Goal: Transaction & Acquisition: Purchase product/service

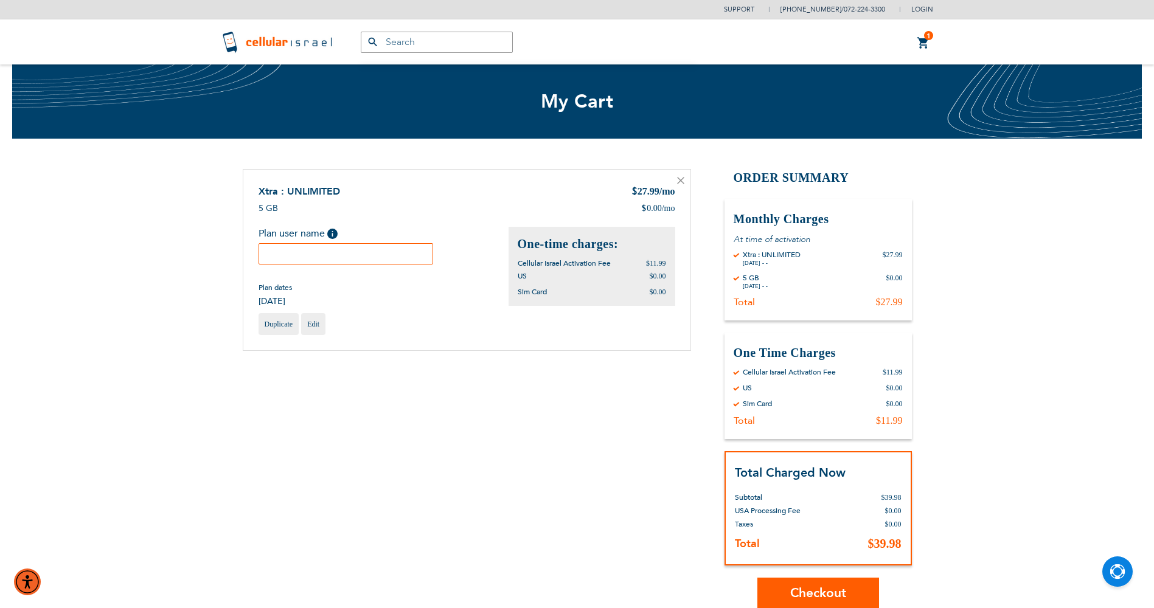
click at [372, 263] on input "text" at bounding box center [346, 253] width 175 height 21
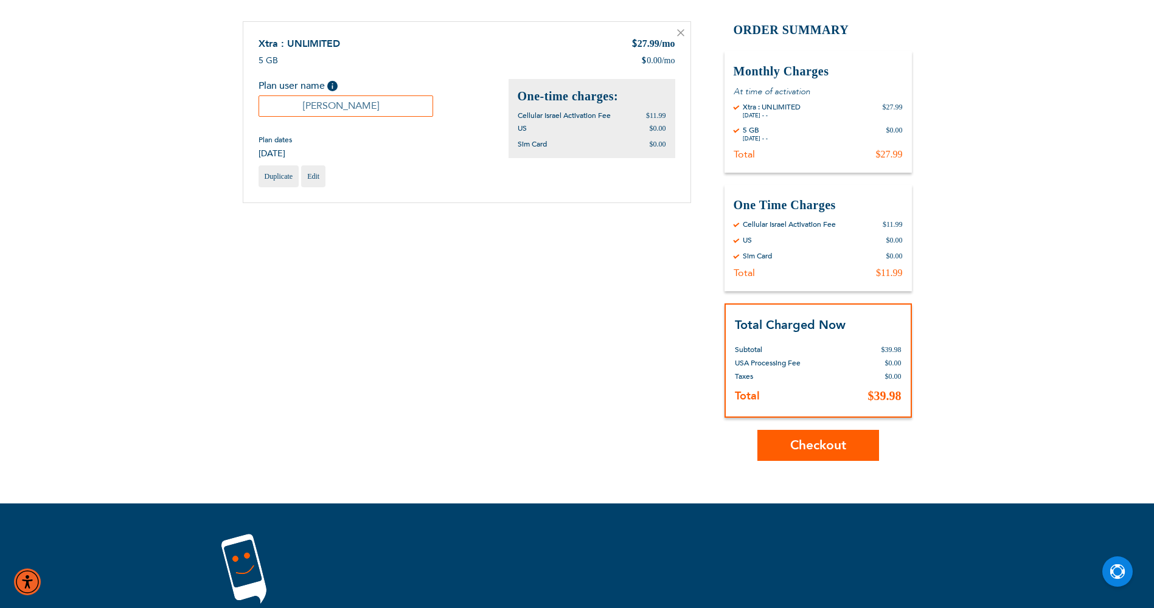
scroll to position [183, 0]
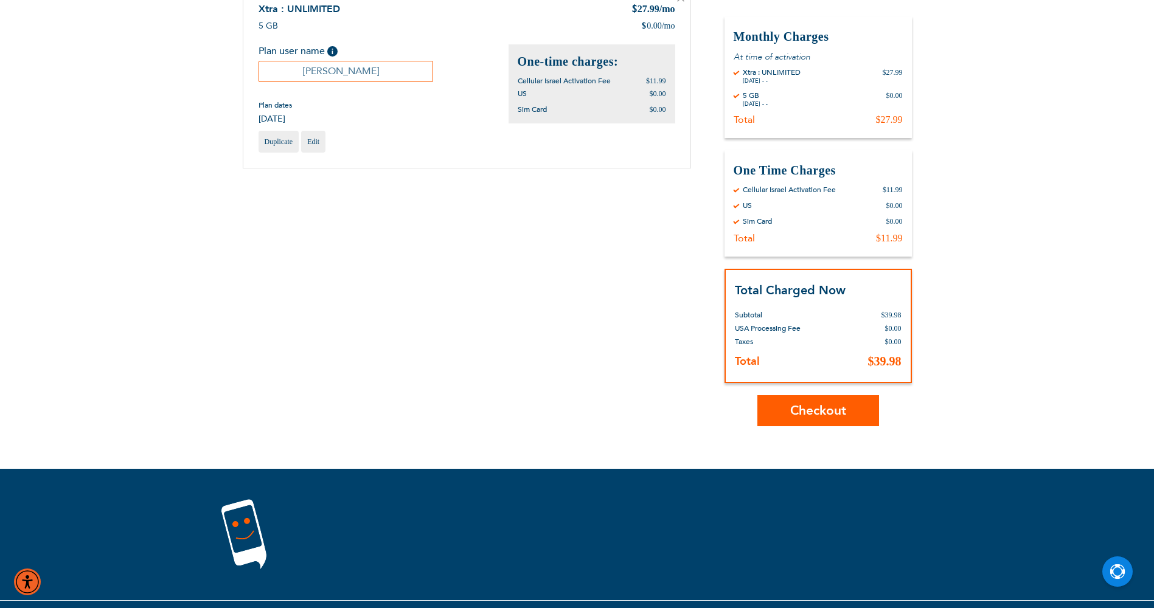
type input "Ben Lichter"
click at [834, 412] on span "Checkout" at bounding box center [818, 411] width 56 height 18
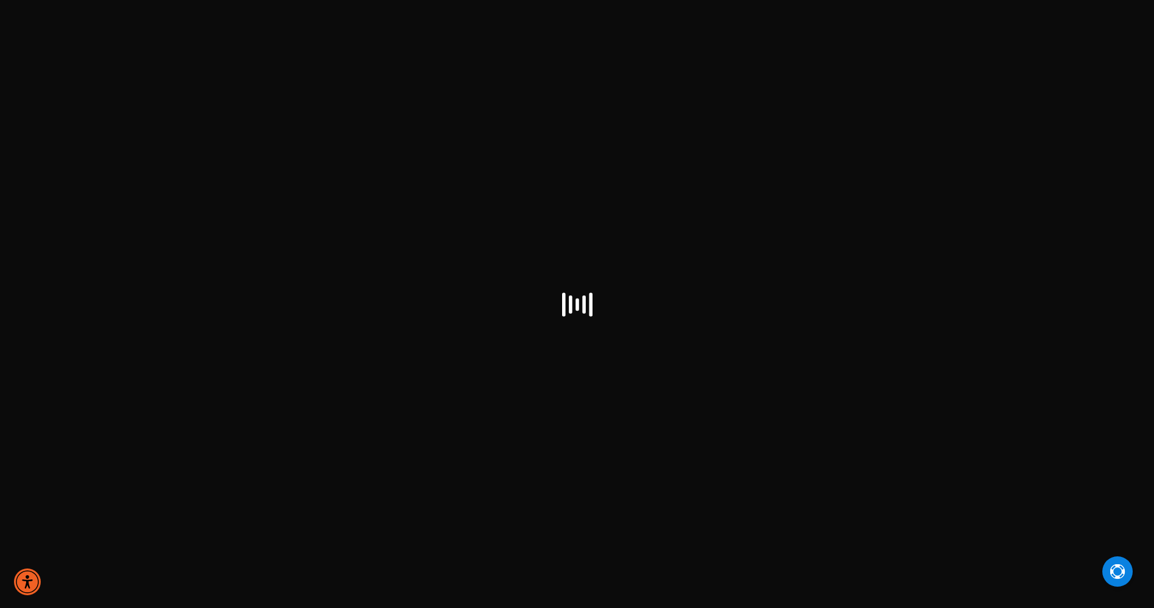
select select "US"
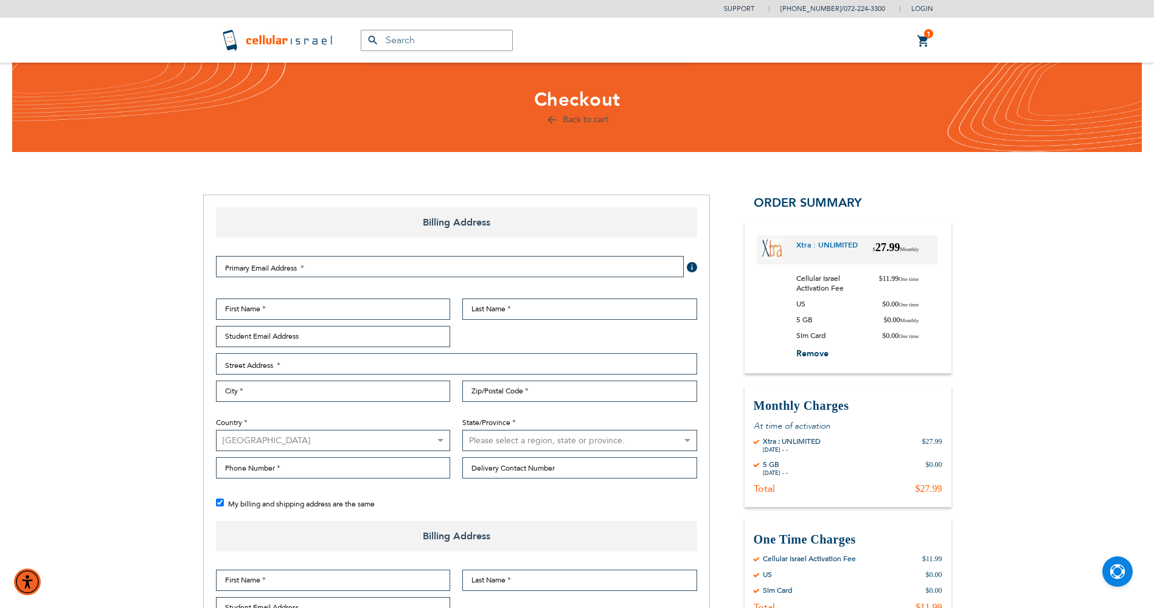
checkbox input "true"
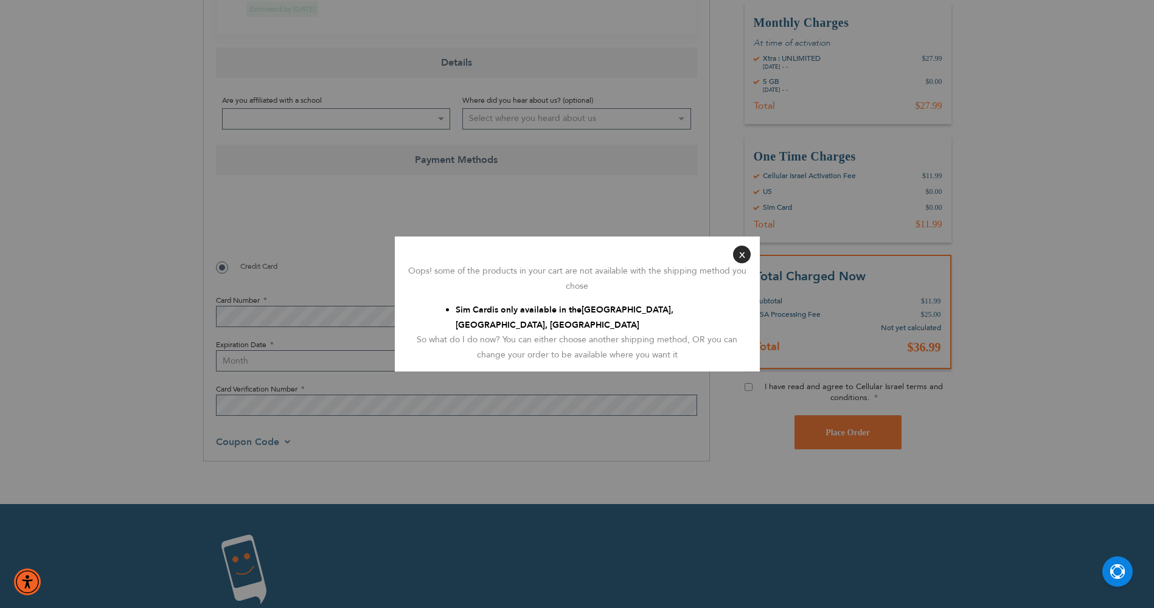
scroll to position [730, 0]
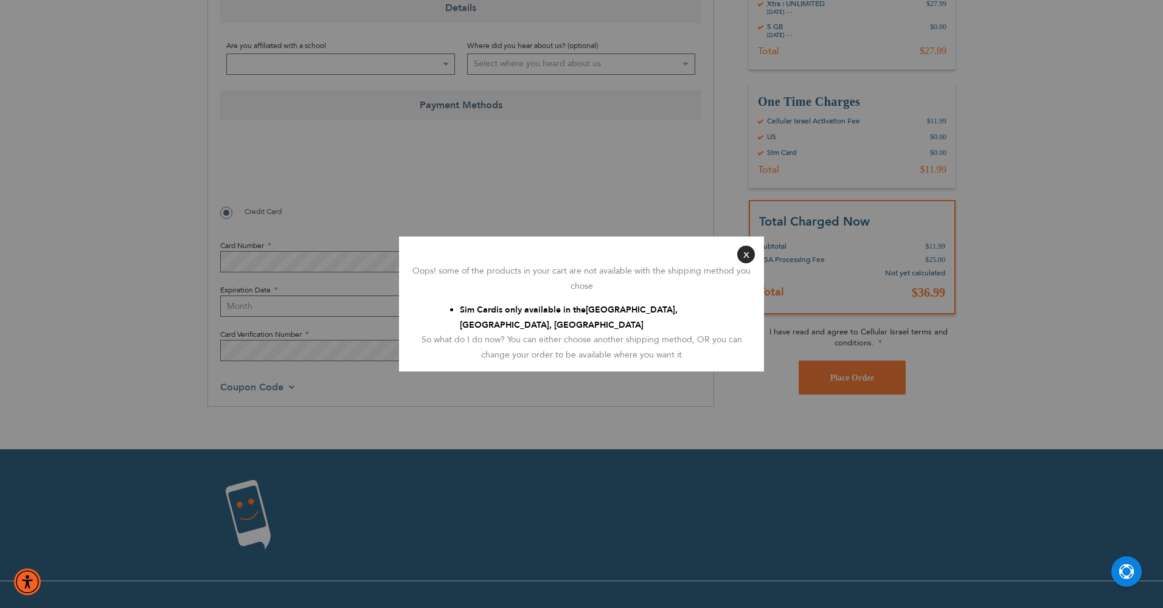
click at [747, 254] on button "Close" at bounding box center [746, 255] width 18 height 18
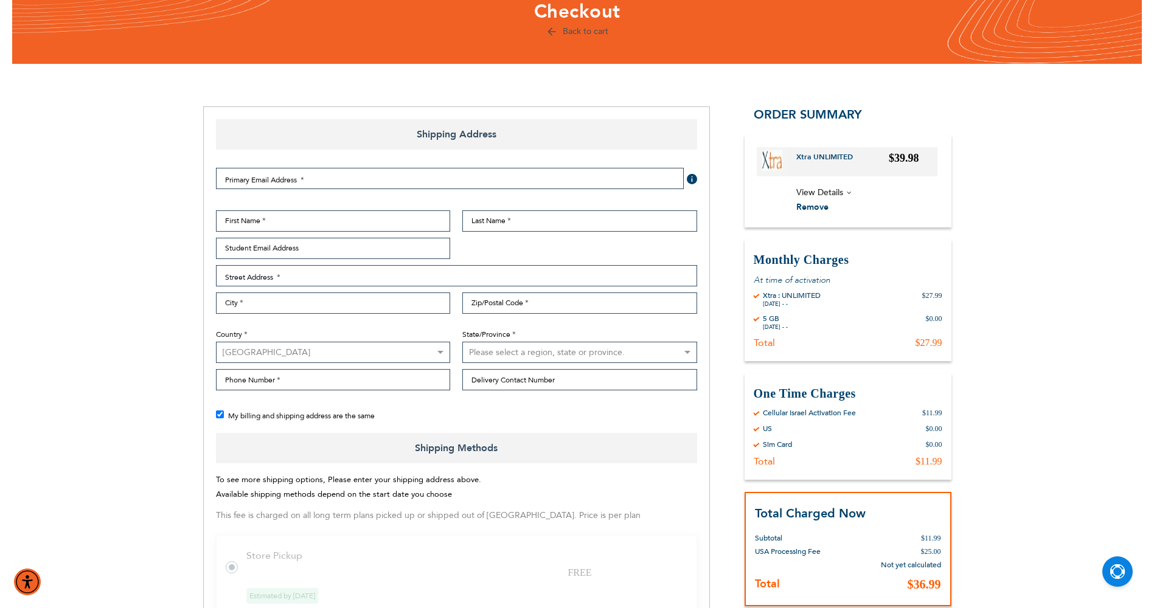
scroll to position [61, 0]
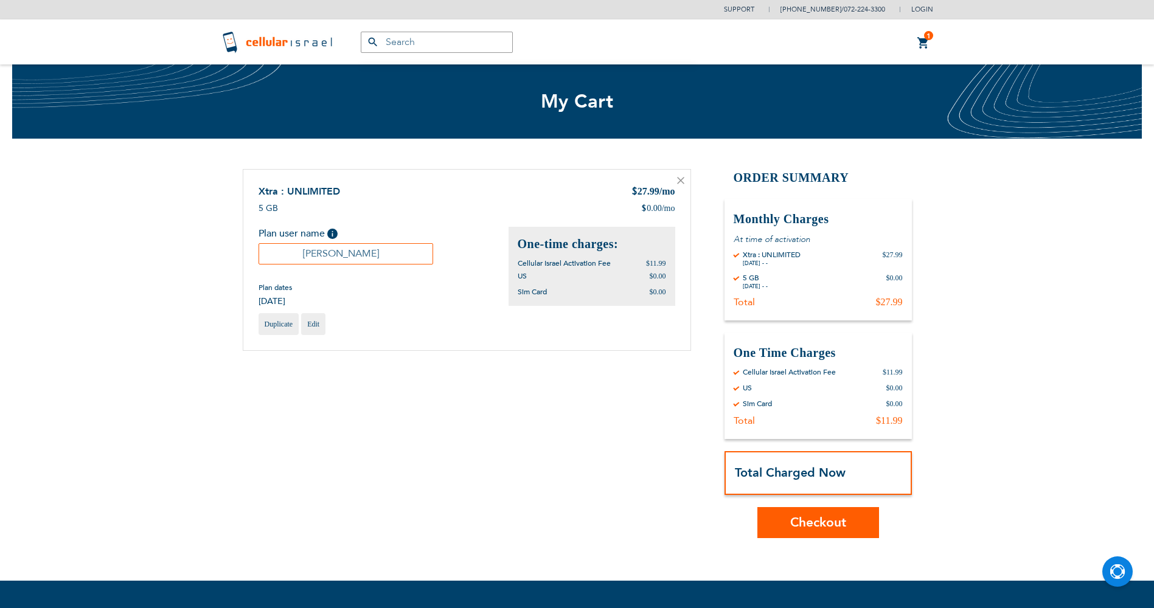
scroll to position [166, 0]
